Goal: Information Seeking & Learning: Learn about a topic

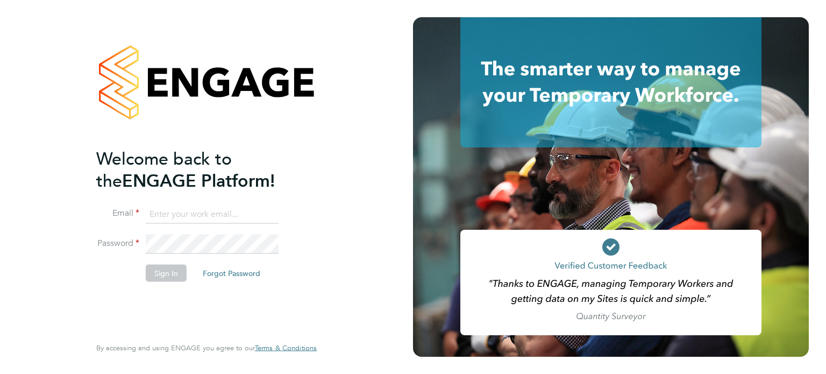
type input "Info@cbwstaffingsolutions.com"
click at [166, 274] on button "Sign In" at bounding box center [166, 272] width 41 height 17
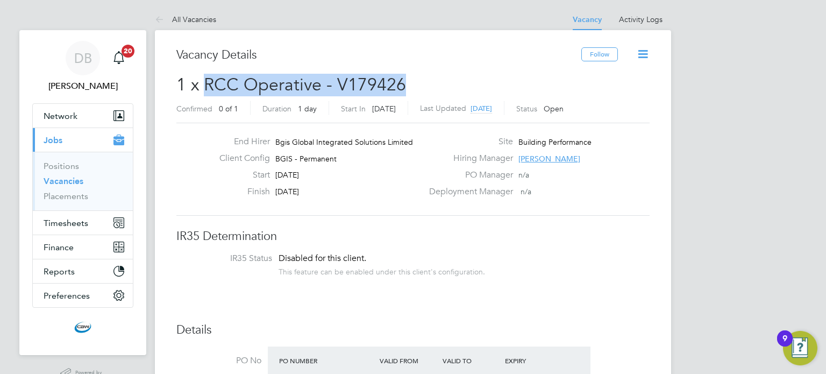
drag, startPoint x: 219, startPoint y: 81, endPoint x: 401, endPoint y: 75, distance: 182.8
click at [401, 75] on span "1 x RCC Operative - V179426" at bounding box center [290, 84] width 229 height 21
click at [405, 83] on h2 "1 x RCC Operative - V179426 Confirmed 0 of 1 Duration 1 day Start [DATE][DATE] …" at bounding box center [412, 96] width 473 height 45
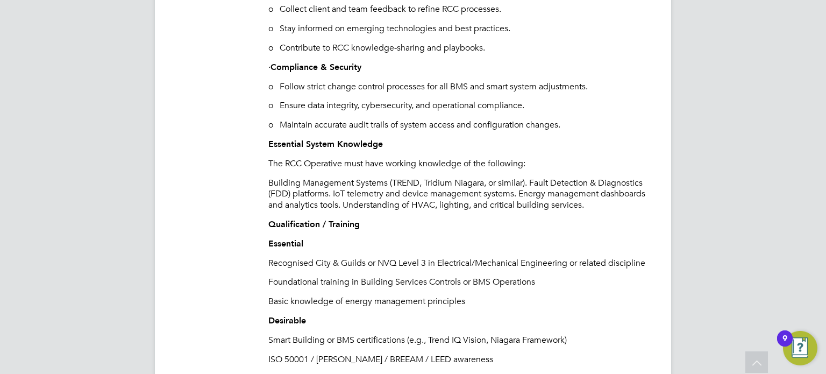
scroll to position [1505, 0]
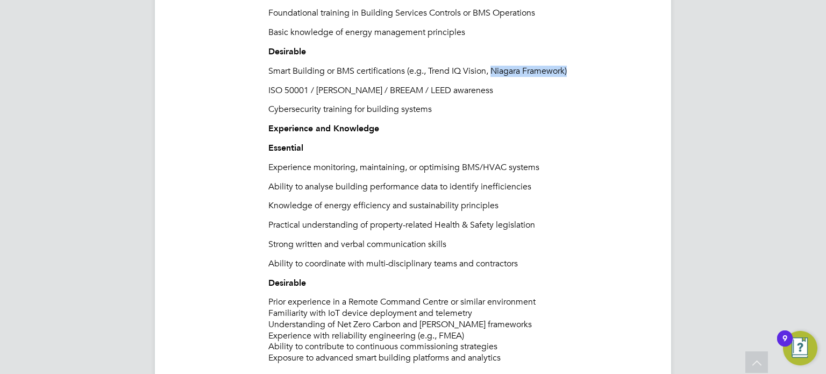
drag, startPoint x: 495, startPoint y: 99, endPoint x: 570, endPoint y: 94, distance: 74.9
click at [570, 77] on p "Smart Building or BMS certifications (e.g., Trend IQ Vision, Niagara Framework)" at bounding box center [458, 71] width 381 height 11
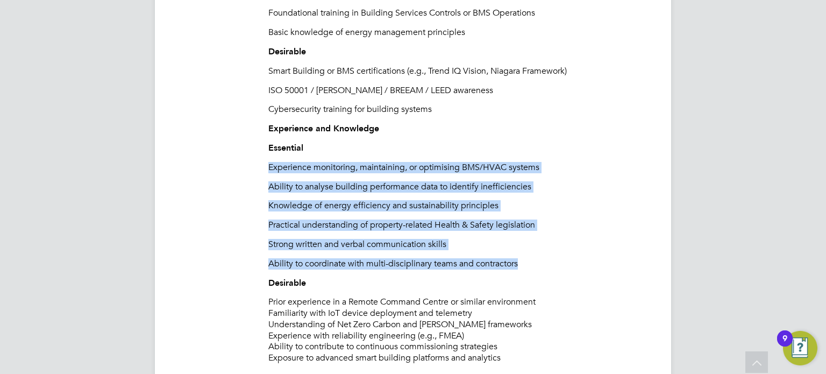
drag, startPoint x: 269, startPoint y: 193, endPoint x: 533, endPoint y: 291, distance: 281.4
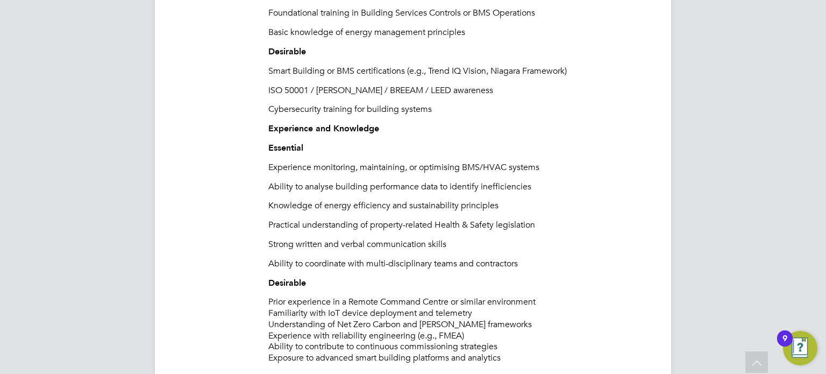
click at [440, 134] on p "Experience and Knowledge" at bounding box center [458, 128] width 381 height 11
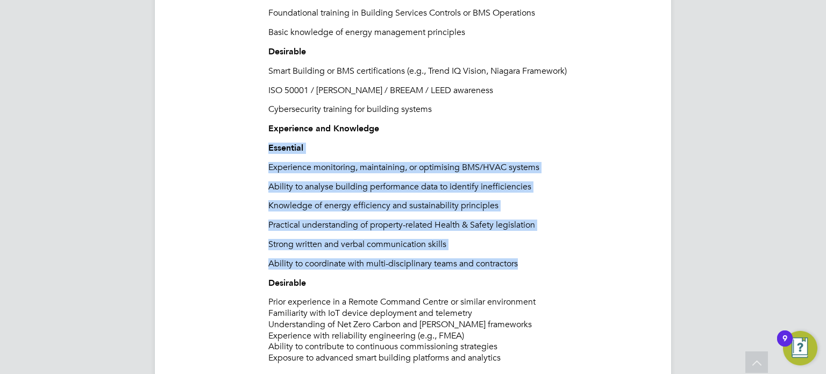
drag, startPoint x: 269, startPoint y: 176, endPoint x: 531, endPoint y: 289, distance: 285.3
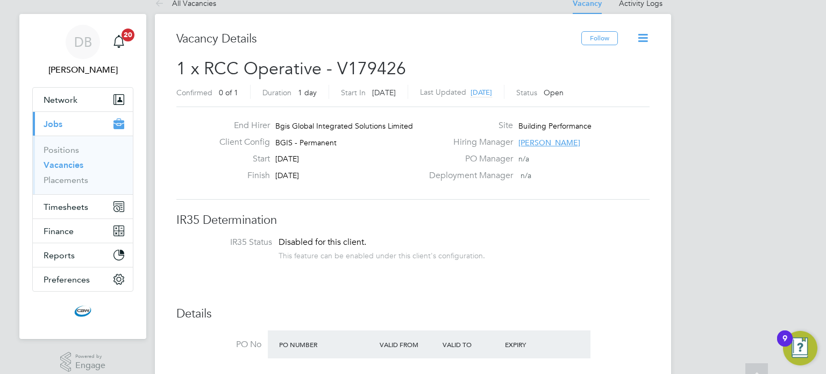
scroll to position [0, 0]
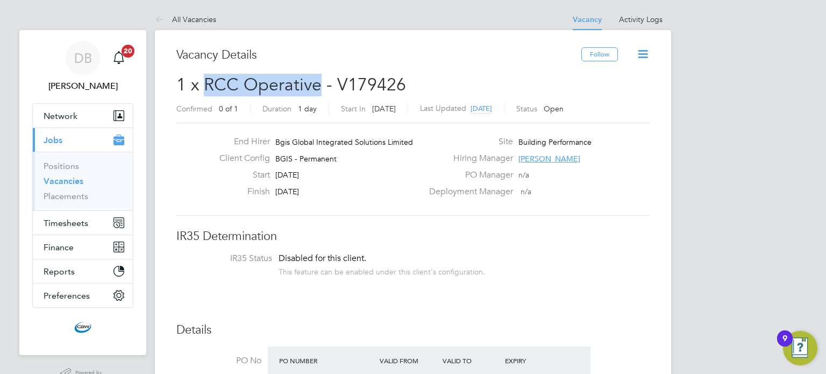
drag, startPoint x: 207, startPoint y: 85, endPoint x: 318, endPoint y: 86, distance: 110.7
click at [318, 86] on span "1 x RCC Operative - V179426" at bounding box center [290, 84] width 229 height 21
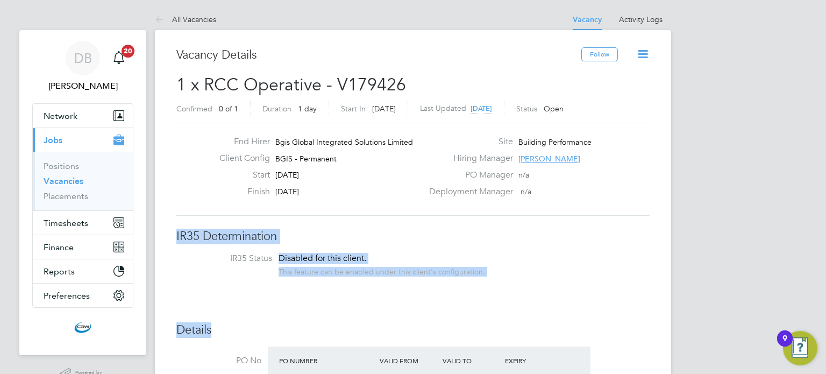
drag, startPoint x: 176, startPoint y: 220, endPoint x: 462, endPoint y: 291, distance: 294.6
drag, startPoint x: 173, startPoint y: 223, endPoint x: 494, endPoint y: 272, distance: 324.6
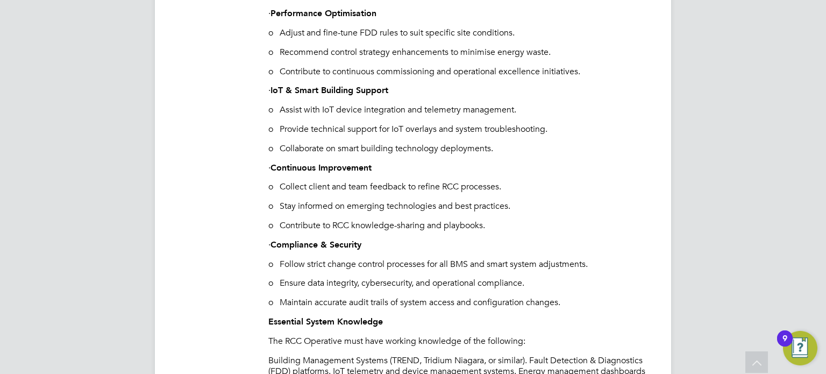
scroll to position [1182, 0]
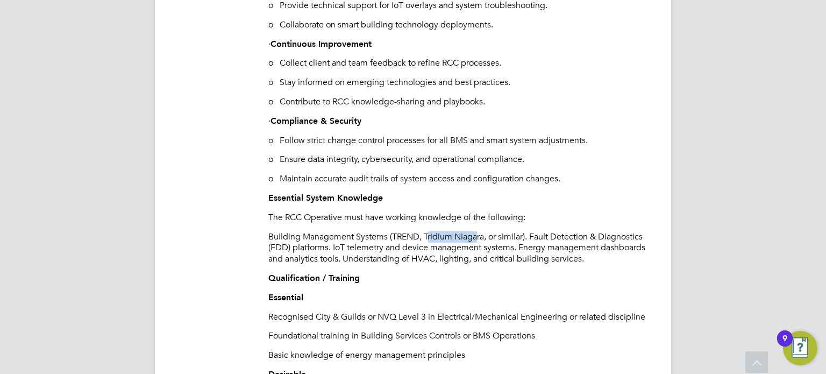
drag, startPoint x: 427, startPoint y: 260, endPoint x: 479, endPoint y: 266, distance: 52.5
click at [479, 264] on p "Building Management Systems (TREND, Tridium Niagara, or similar). Fault Detecti…" at bounding box center [458, 247] width 381 height 33
drag, startPoint x: 458, startPoint y: 281, endPoint x: 441, endPoint y: 270, distance: 20.7
click at [458, 264] on p "Building Management Systems (TREND, Tridium Niagara, or similar). Fault Detecti…" at bounding box center [458, 247] width 381 height 33
drag, startPoint x: 424, startPoint y: 264, endPoint x: 486, endPoint y: 263, distance: 62.9
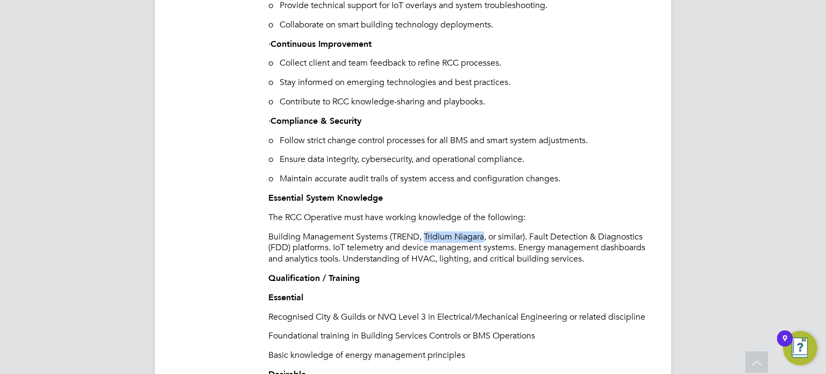
click at [486, 263] on p "Building Management Systems (TREND, Tridium Niagara, or similar). Fault Detecti…" at bounding box center [458, 247] width 381 height 33
